Goal: Information Seeking & Learning: Check status

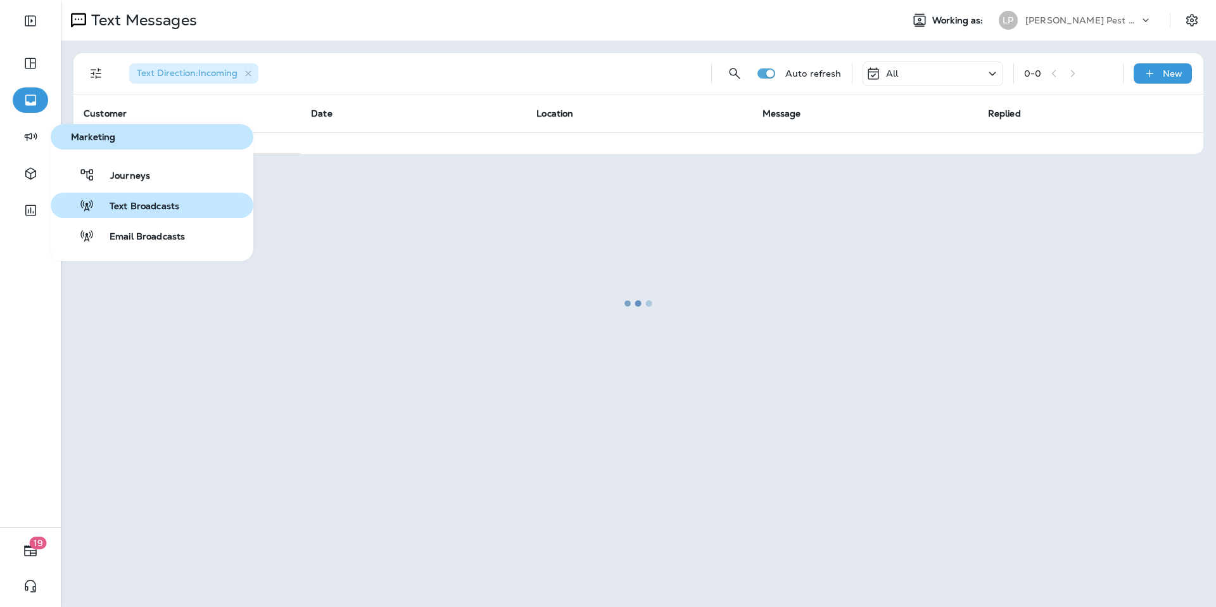
click at [121, 205] on span "Text Broadcasts" at bounding box center [136, 207] width 85 height 12
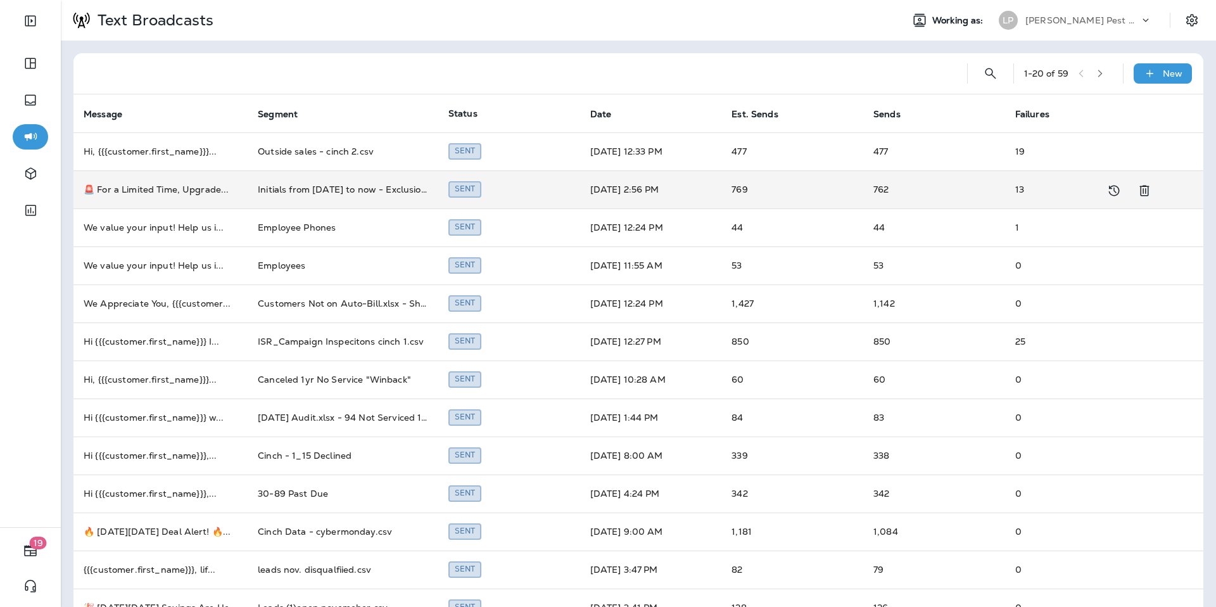
click at [308, 189] on td "Initials from [DATE] to now - Exclusion Offer" at bounding box center [343, 189] width 191 height 38
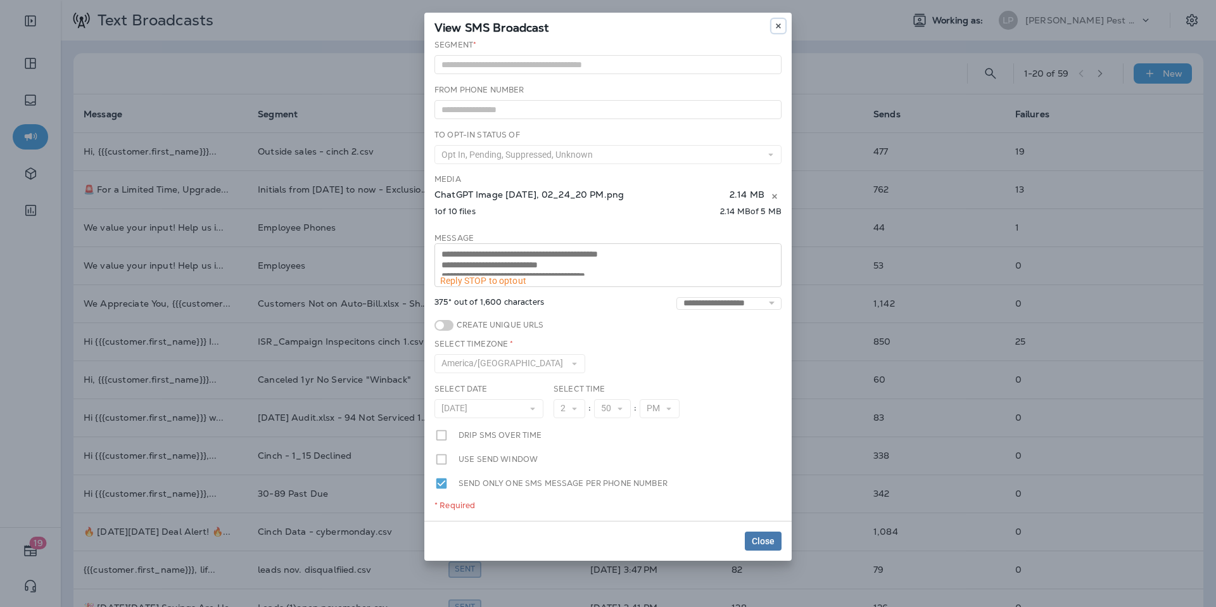
click at [780, 19] on button at bounding box center [779, 26] width 14 height 14
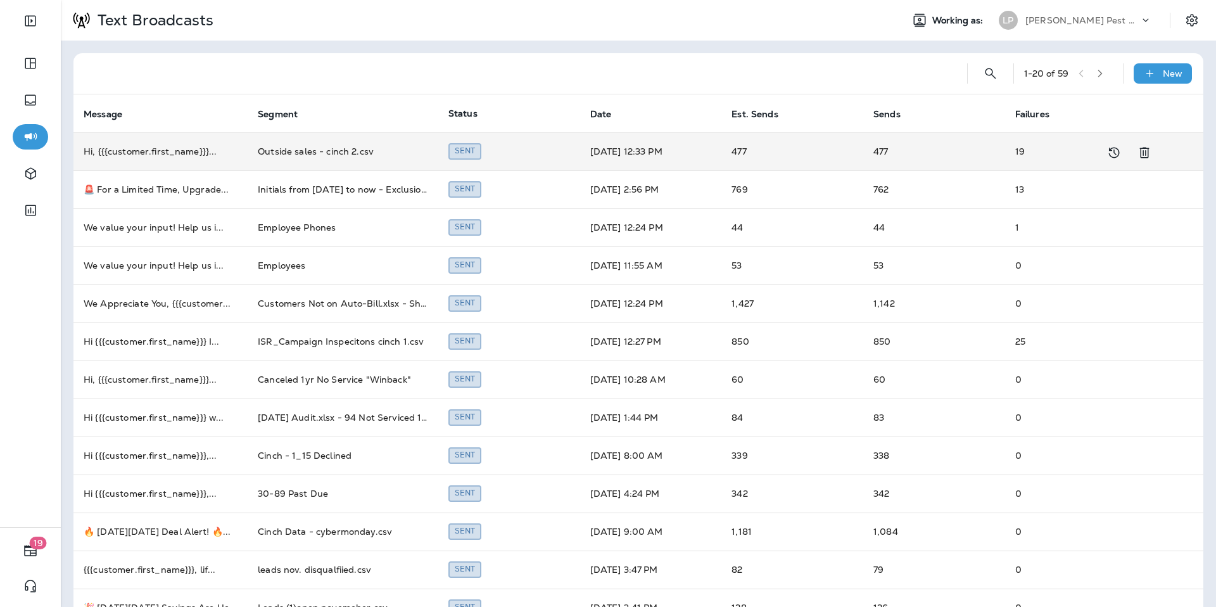
click at [278, 150] on td "Outside sales - cinch 2.csv" at bounding box center [343, 151] width 191 height 38
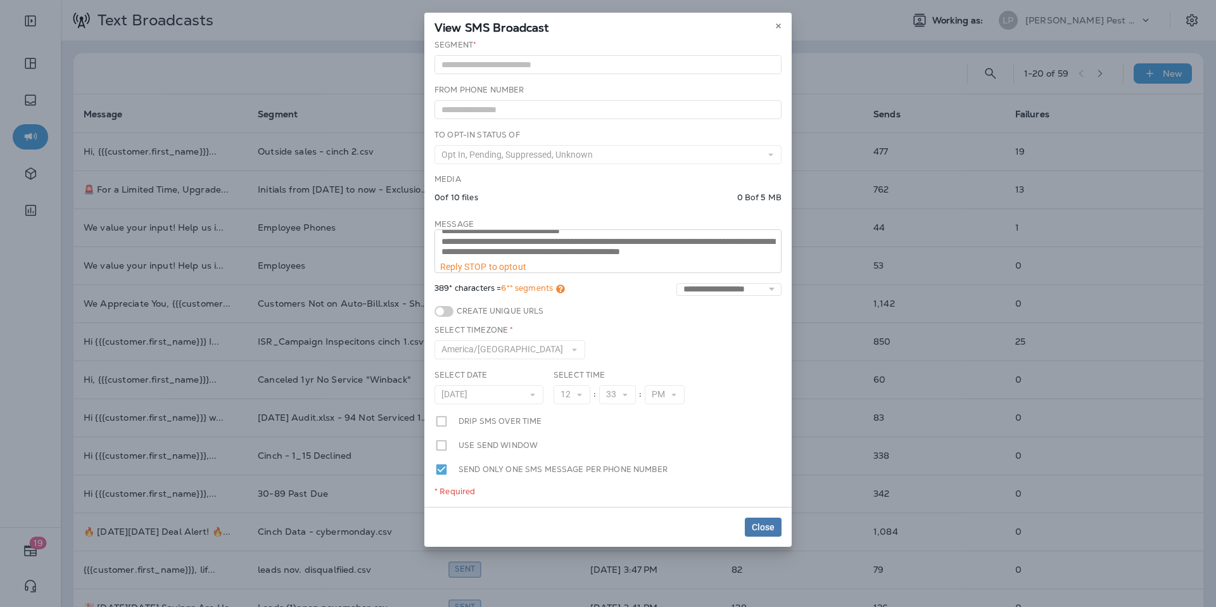
scroll to position [42, 0]
click at [778, 26] on use at bounding box center [778, 25] width 4 height 5
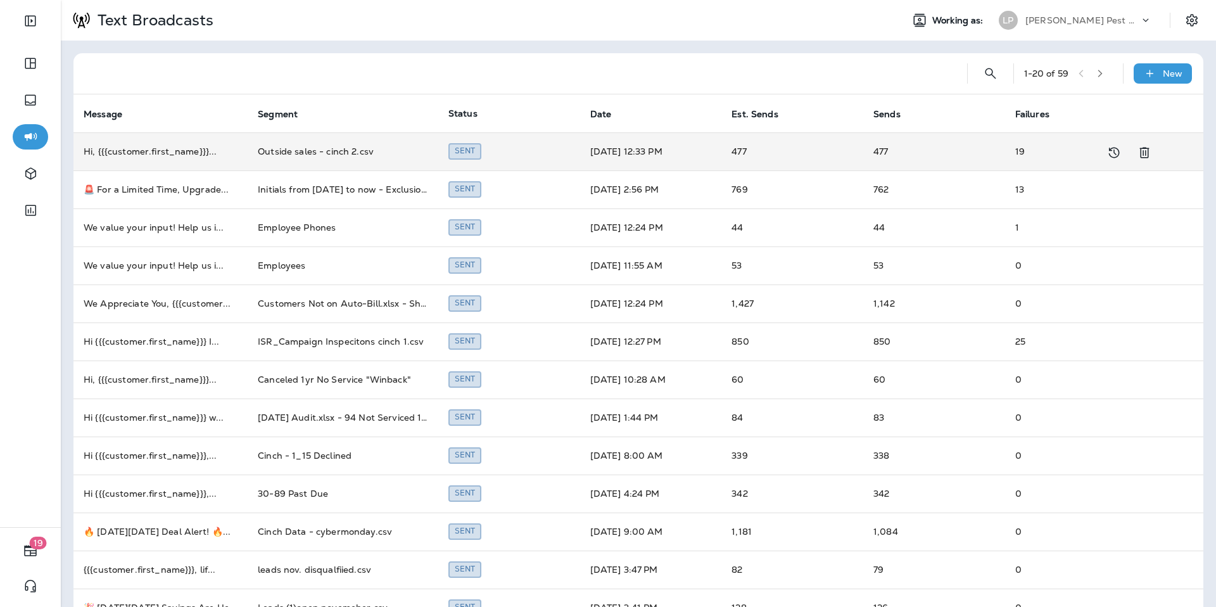
click at [303, 155] on td "Outside sales - cinch 2.csv" at bounding box center [343, 151] width 191 height 38
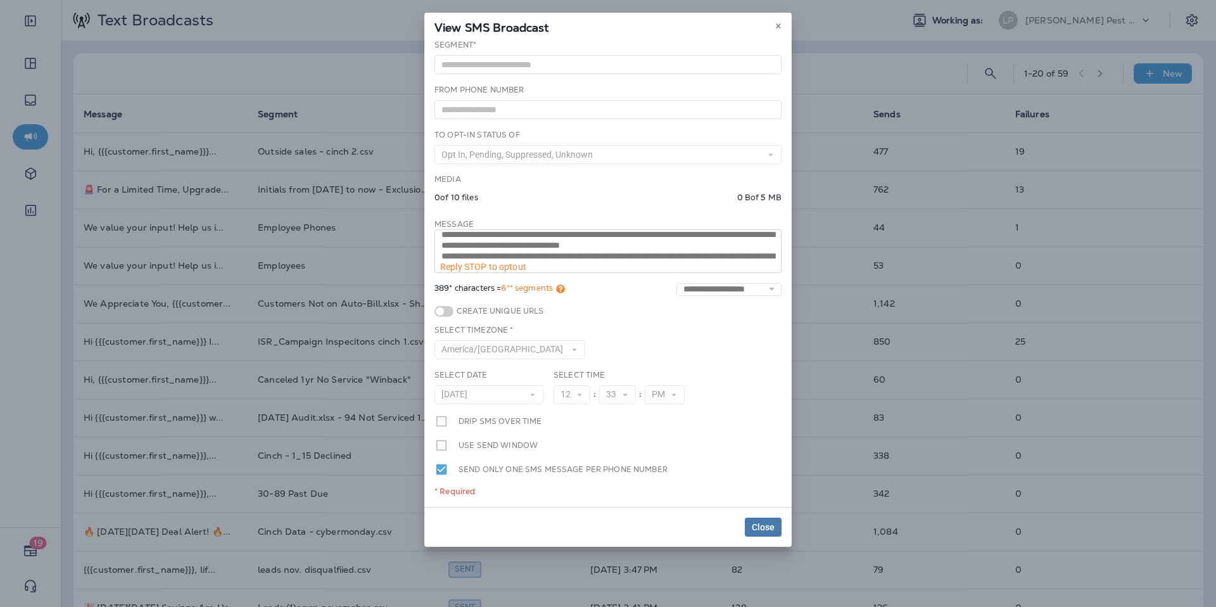
scroll to position [0, 0]
click at [775, 22] on icon at bounding box center [779, 26] width 8 height 8
